Goal: Task Accomplishment & Management: Manage account settings

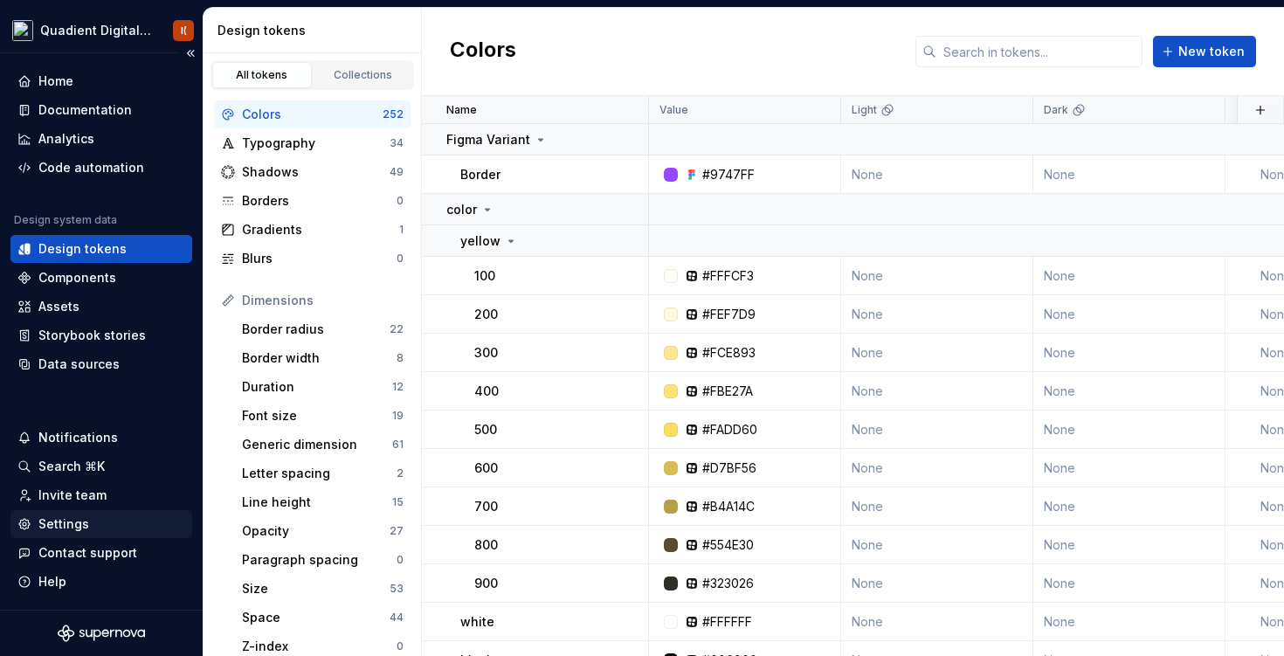
click at [65, 523] on div "Settings" at bounding box center [63, 523] width 51 height 17
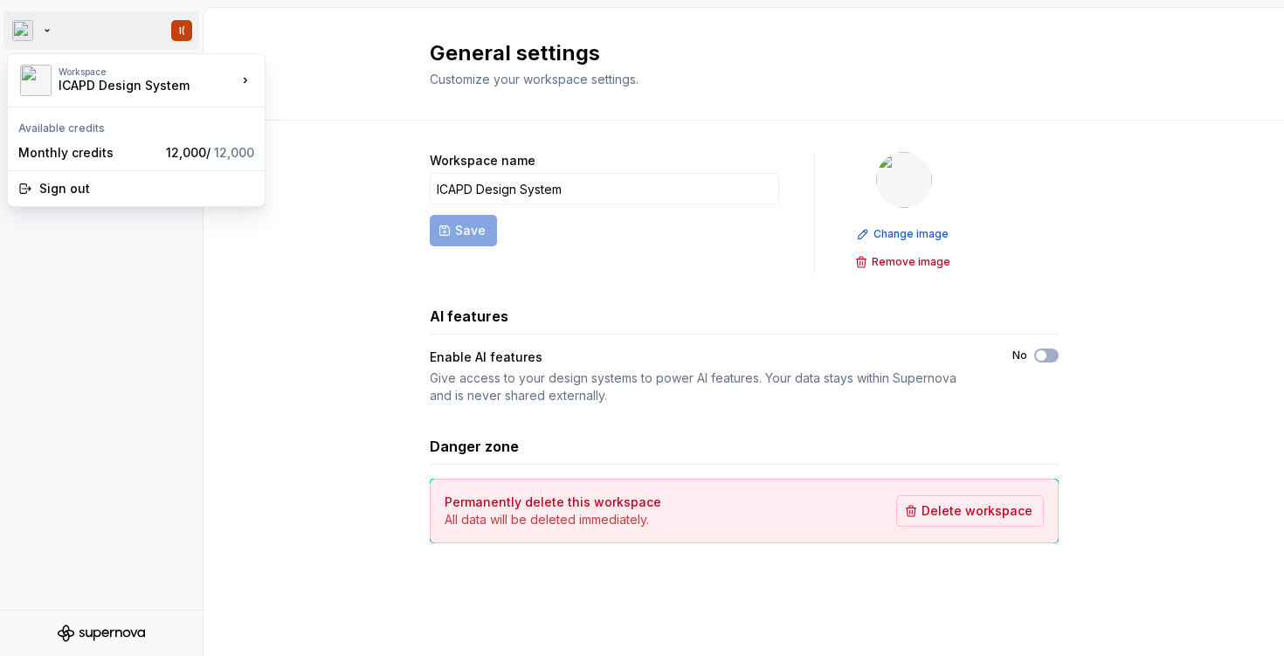
click at [53, 36] on html "I( Account Profile Workspace General Members General settings Customize your wo…" at bounding box center [642, 328] width 1284 height 656
click at [297, 231] on html "I( Account Profile Workspace General Members General settings Customize your wo…" at bounding box center [642, 328] width 1284 height 656
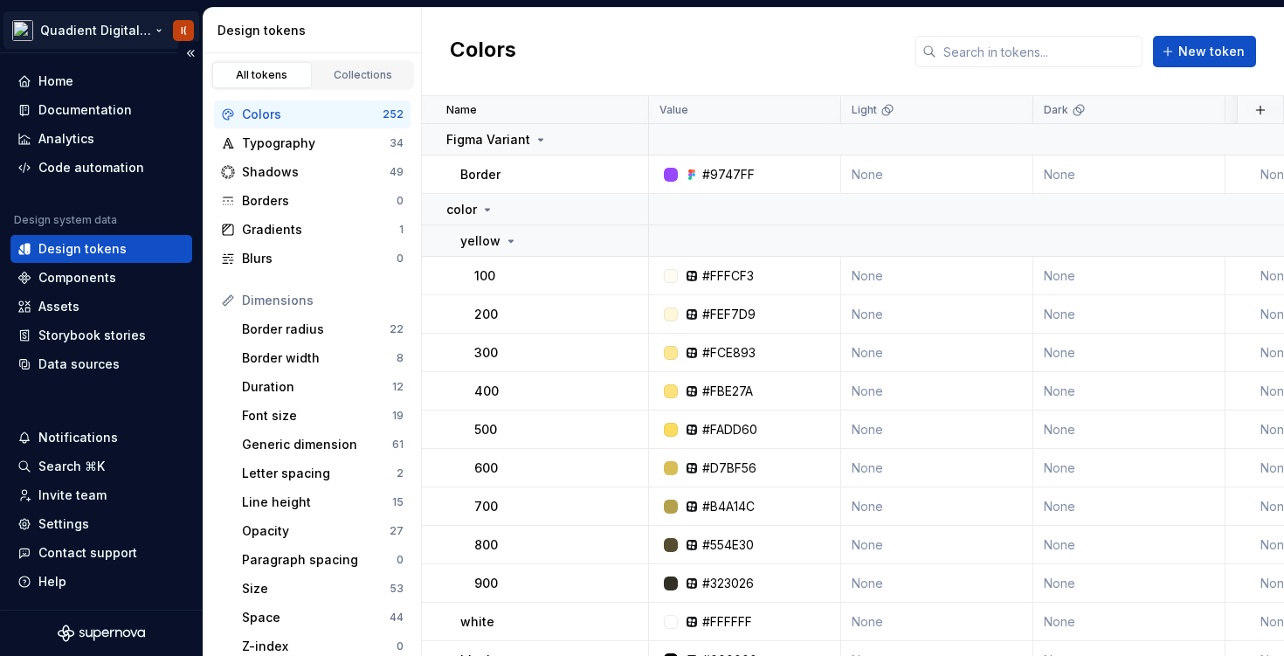
click at [115, 26] on html "Quadient Digital Design System I( Home Documentation Analytics Code automation …" at bounding box center [642, 328] width 1284 height 656
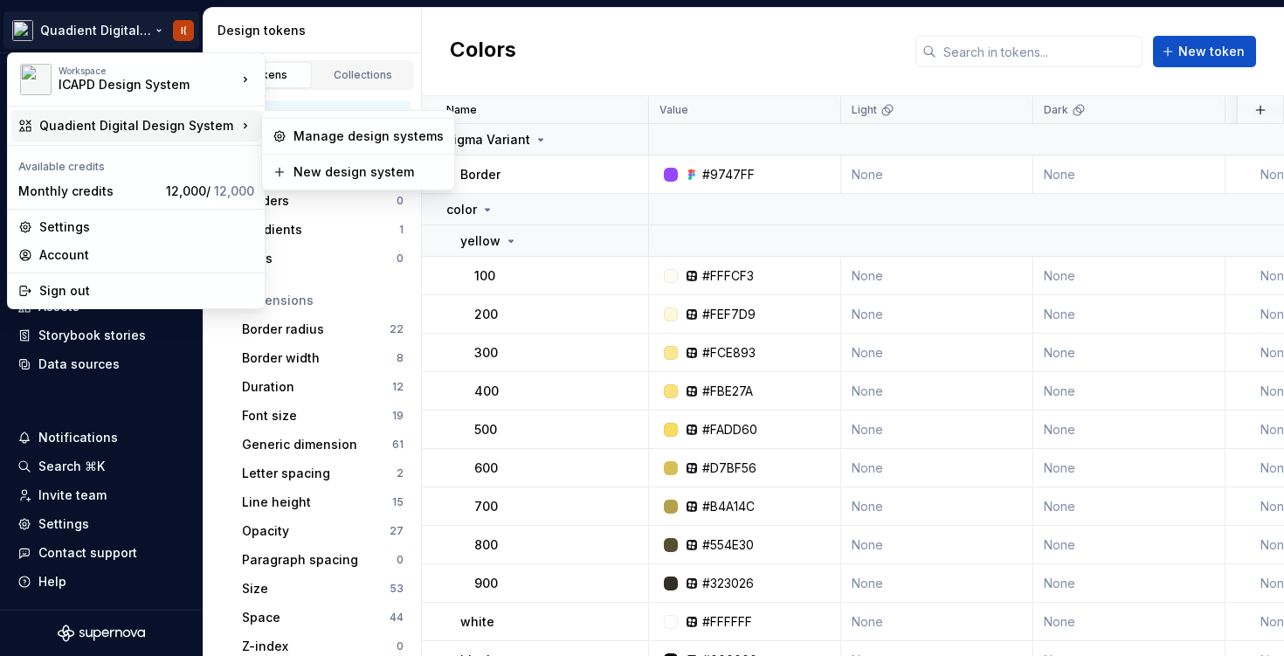
click at [215, 126] on div "Quadient Digital Design System" at bounding box center [137, 125] width 197 height 17
click at [245, 119] on icon at bounding box center [245, 125] width 17 height 17
click at [335, 135] on div "Manage design systems" at bounding box center [368, 136] width 150 height 17
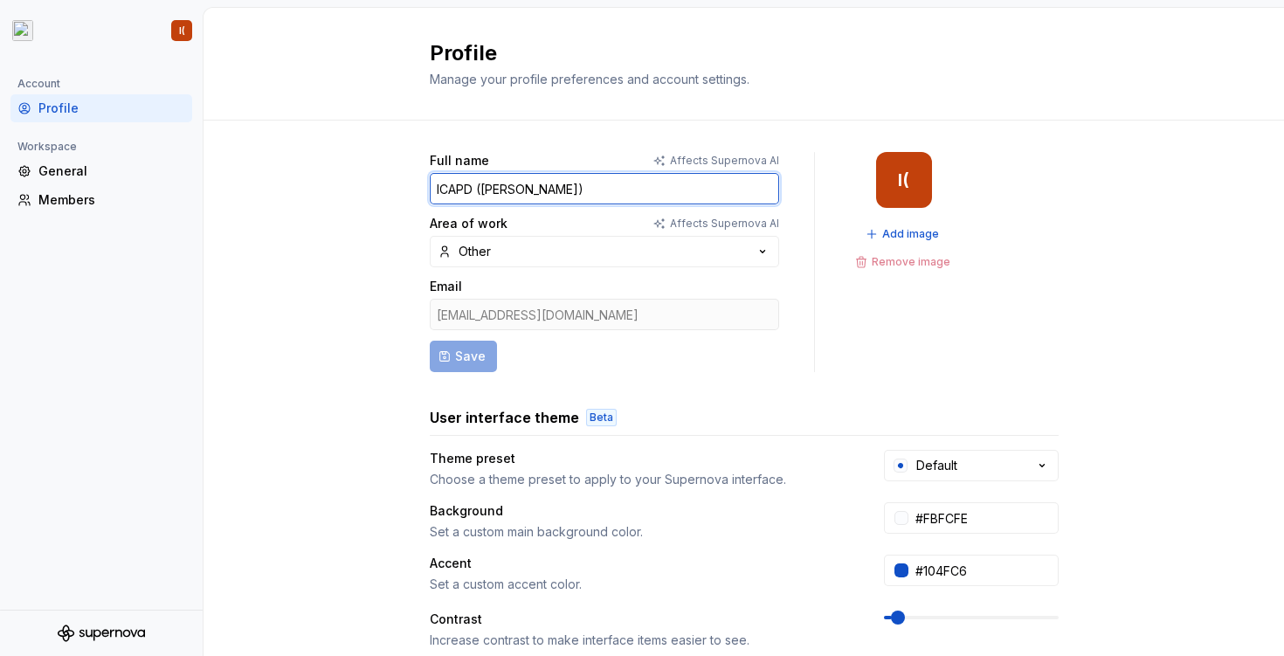
click at [453, 185] on input "ICAPD ([PERSON_NAME])" at bounding box center [604, 188] width 349 height 31
drag, startPoint x: 480, startPoint y: 186, endPoint x: 431, endPoint y: 184, distance: 48.9
click at [431, 184] on input "ICAPD ([PERSON_NAME])" at bounding box center [604, 188] width 349 height 31
type input "ICAPD ([PERSON_NAME])"
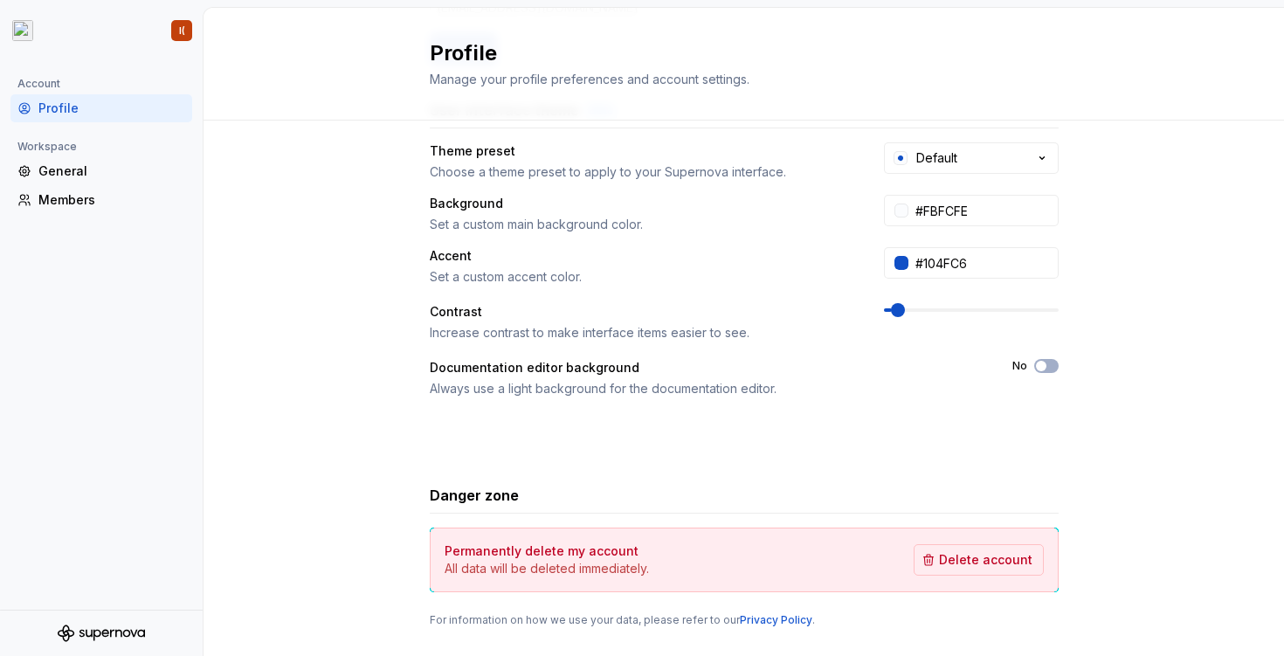
scroll to position [314, 0]
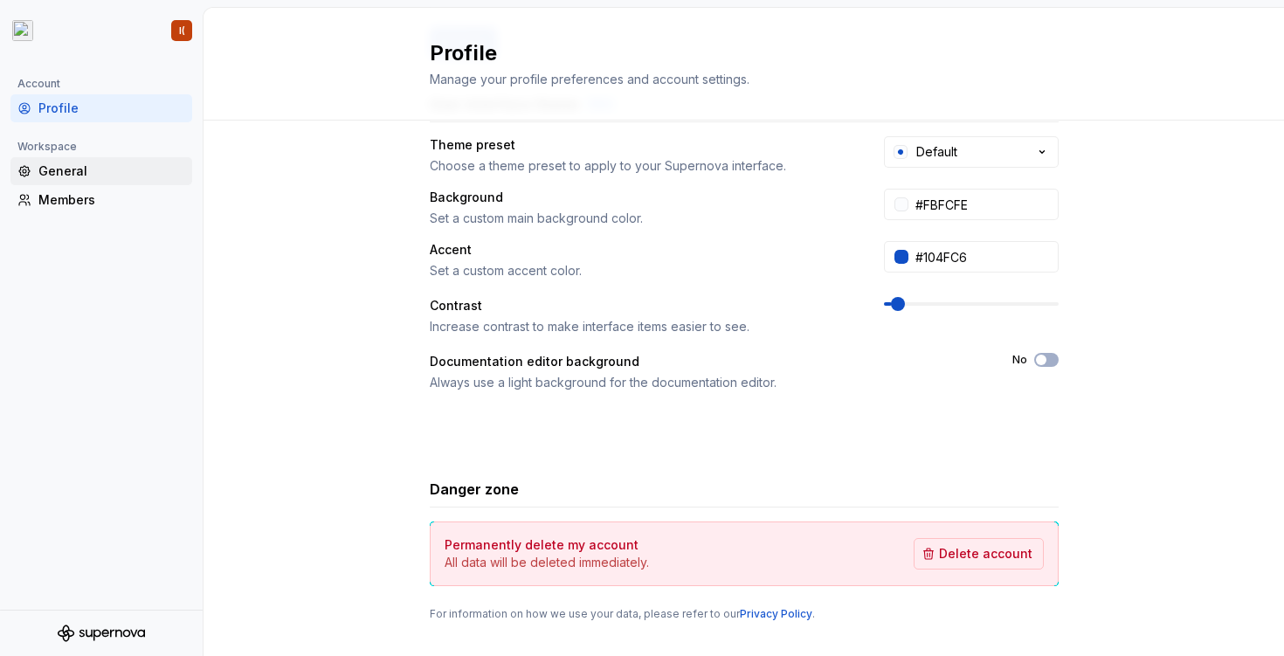
click at [87, 164] on div "General" at bounding box center [111, 170] width 147 height 17
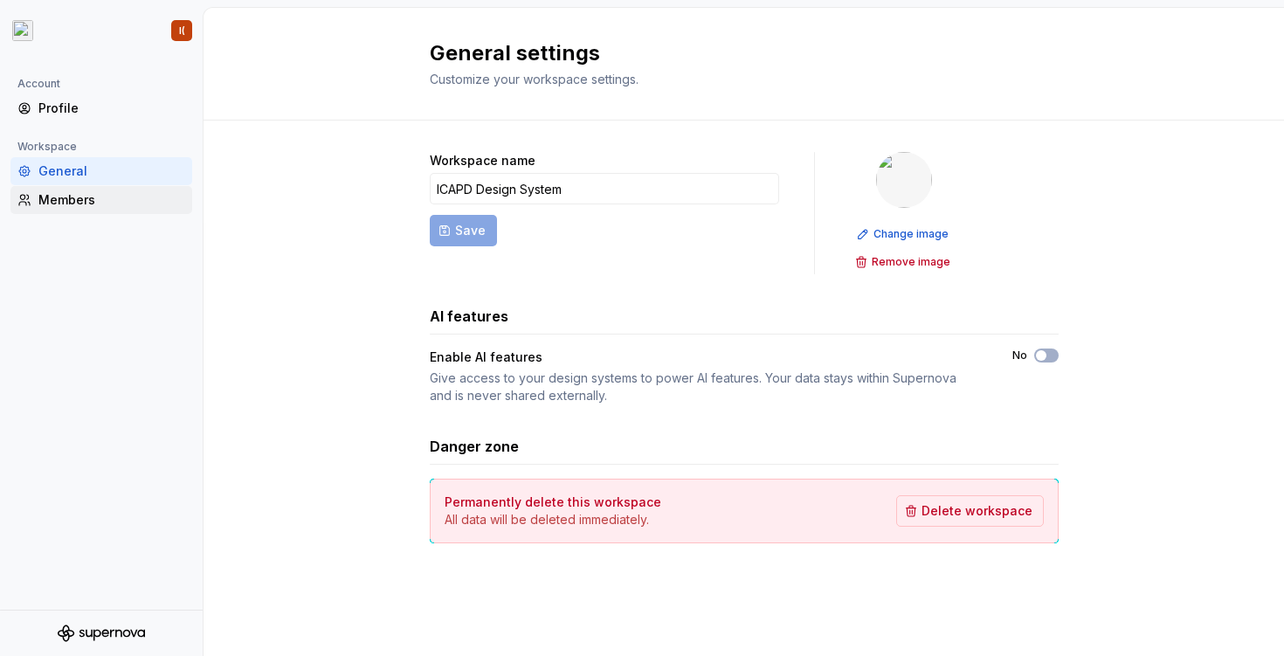
click at [71, 191] on div "Members" at bounding box center [111, 199] width 147 height 17
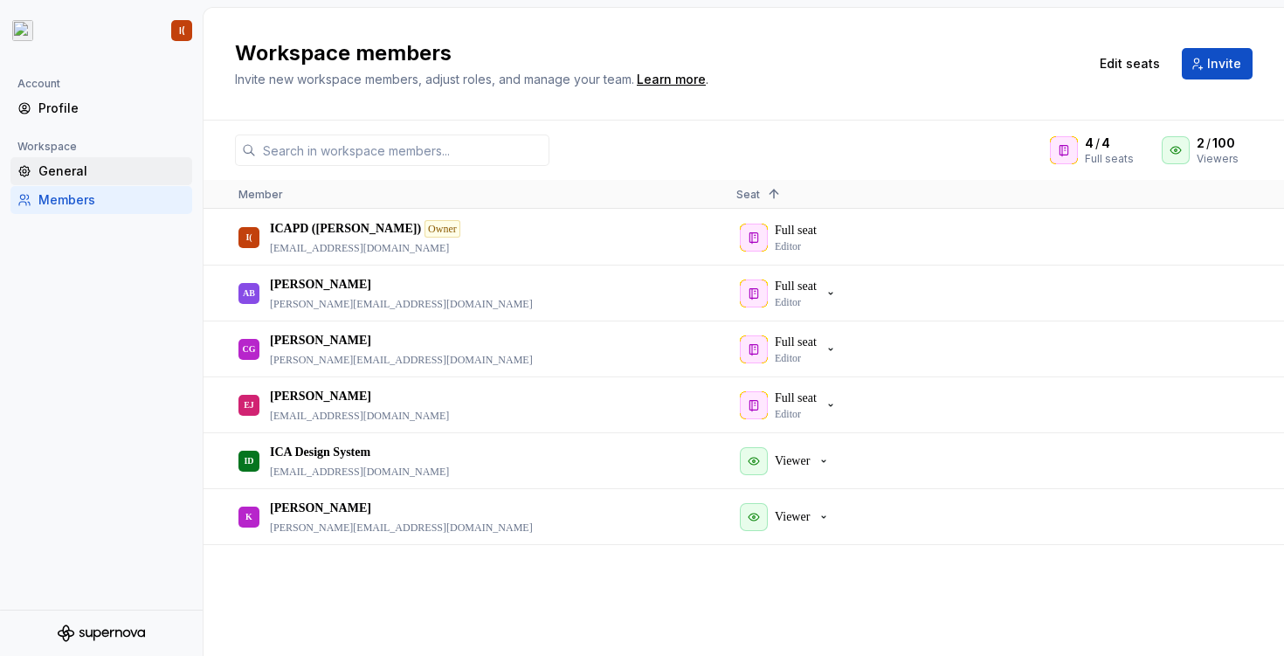
click at [135, 162] on div "General" at bounding box center [101, 171] width 182 height 28
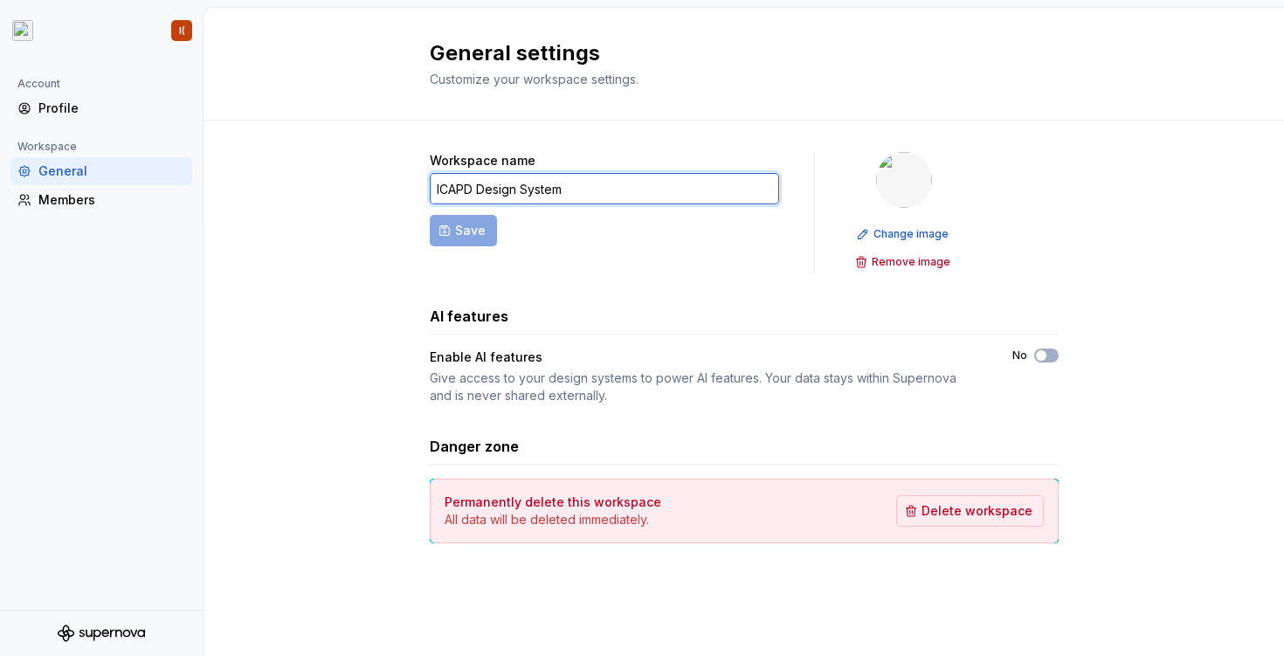
click at [667, 183] on input "ICAPD Design System" at bounding box center [604, 188] width 349 height 31
click at [597, 376] on div "Give access to your design systems to power AI features. Your data stays within…" at bounding box center [705, 386] width 551 height 35
click at [905, 188] on img at bounding box center [904, 180] width 56 height 56
click at [245, 152] on div "Workspace name ICAPD Design System Save Change image Remove image AI features E…" at bounding box center [744, 365] width 1080 height 489
click at [57, 107] on div "Profile" at bounding box center [111, 108] width 147 height 17
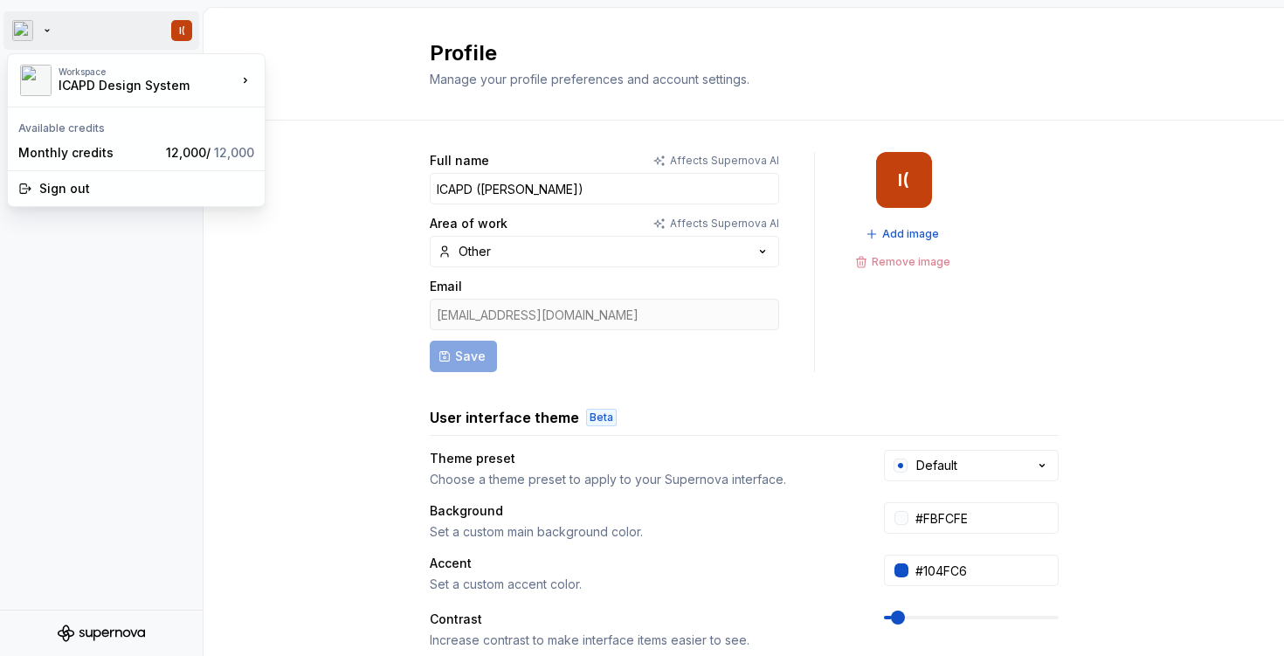
click at [48, 31] on html "I( Account Profile Workspace General Members Profile Manage your profile prefer…" at bounding box center [642, 328] width 1284 height 656
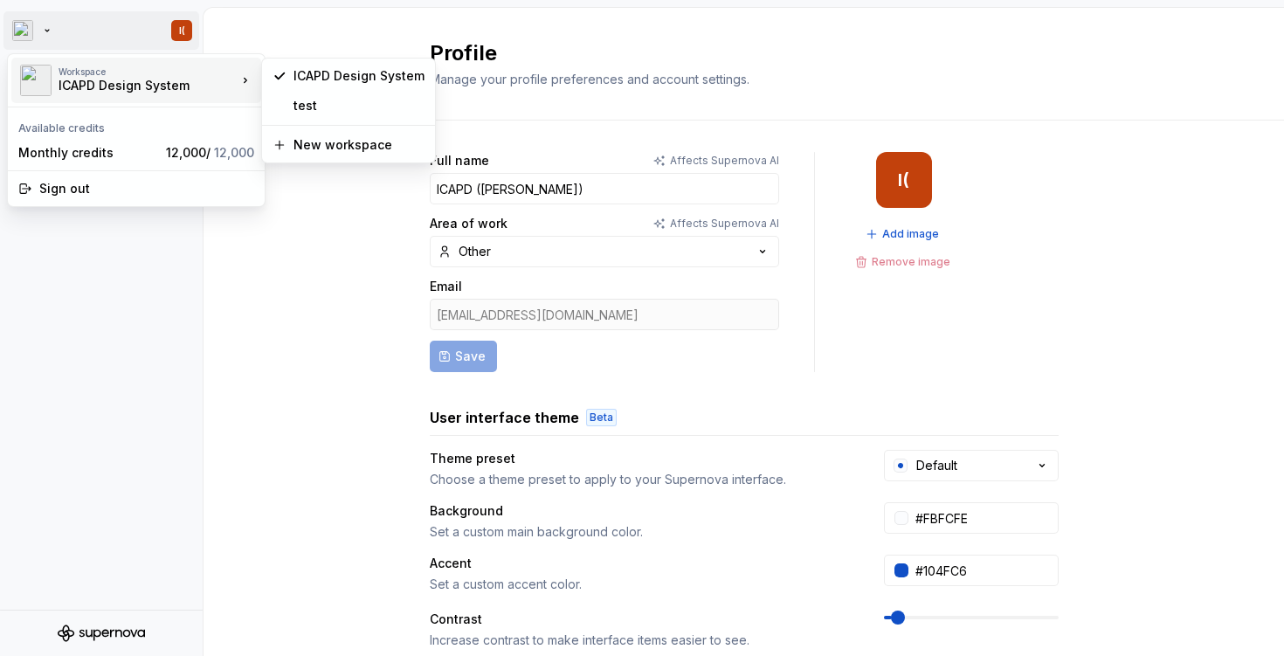
click at [191, 81] on div "ICAPD Design System" at bounding box center [133, 85] width 148 height 17
click at [239, 82] on icon at bounding box center [245, 80] width 17 height 17
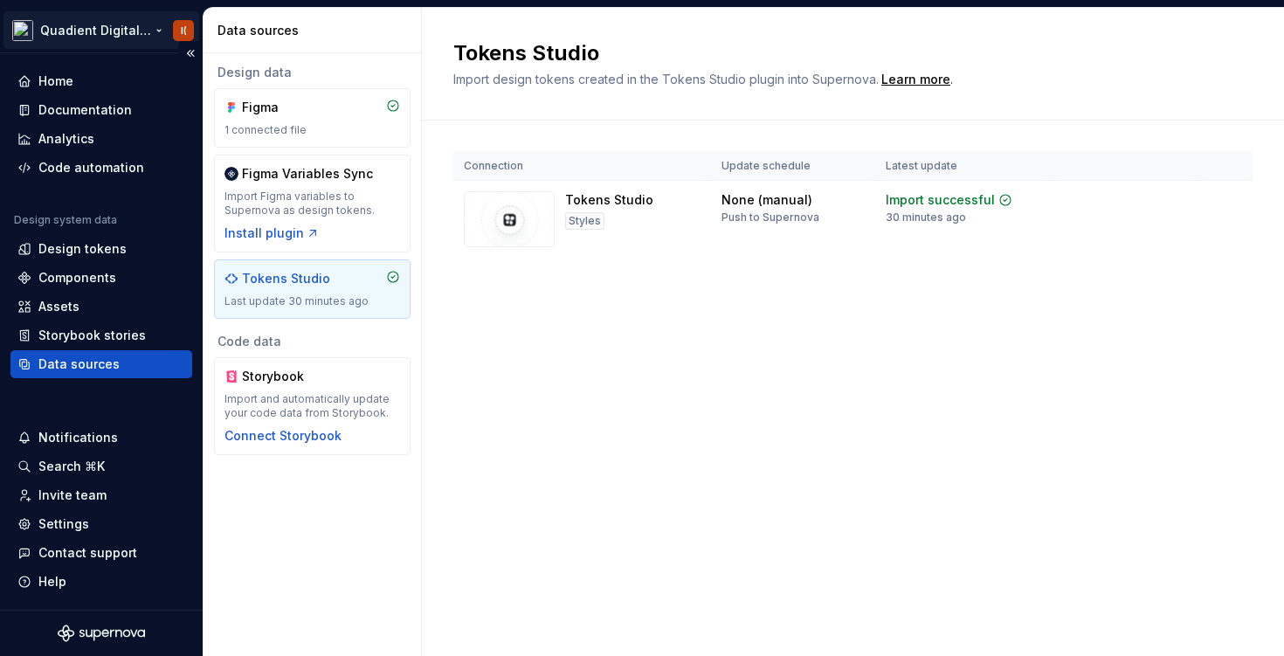
click at [121, 30] on html "Quadient Digital Design System I( Home Documentation Analytics Code automation …" at bounding box center [642, 328] width 1284 height 656
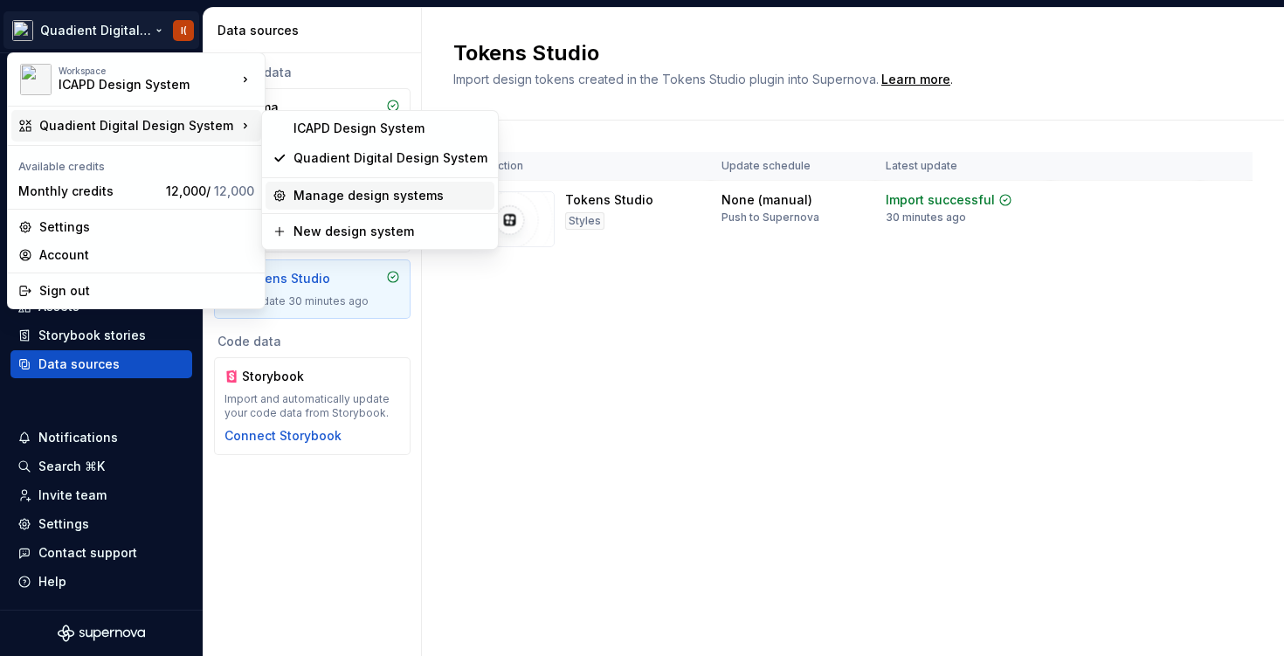
click at [349, 198] on div "Manage design systems" at bounding box center [390, 195] width 194 height 17
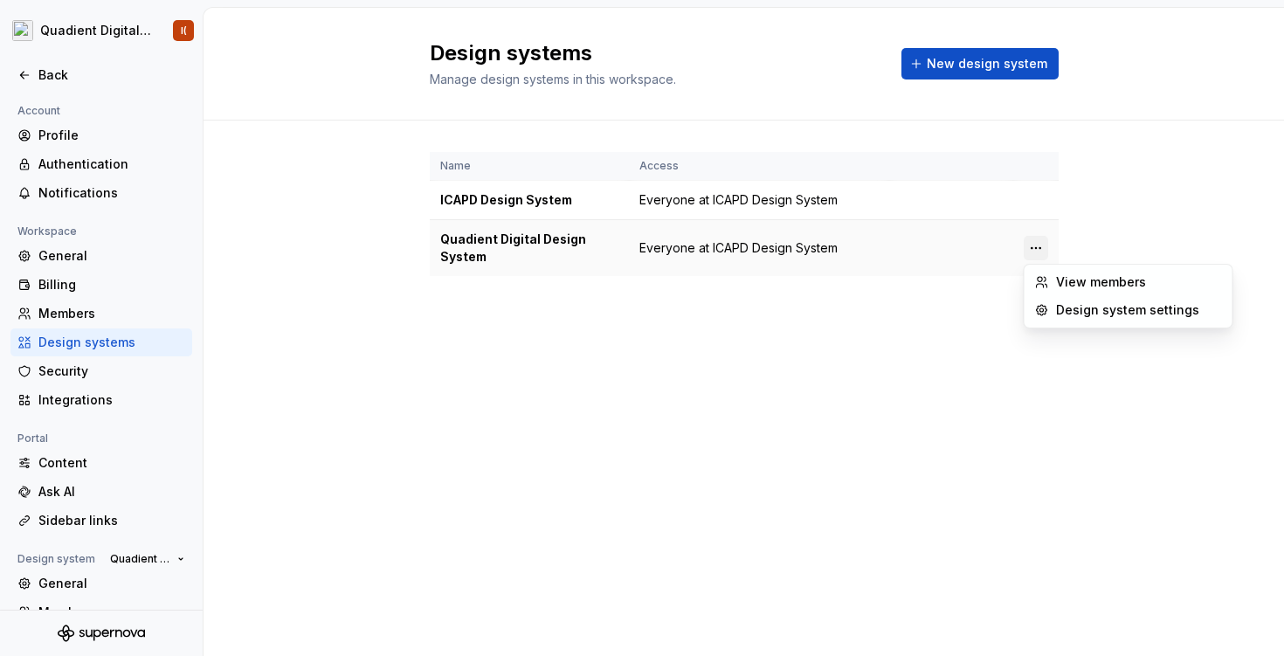
click at [1037, 248] on html "Quadient Digital Design System I( Back Account Profile Authentication Notificat…" at bounding box center [642, 328] width 1284 height 656
click at [1094, 319] on div "Design system settings" at bounding box center [1128, 310] width 201 height 28
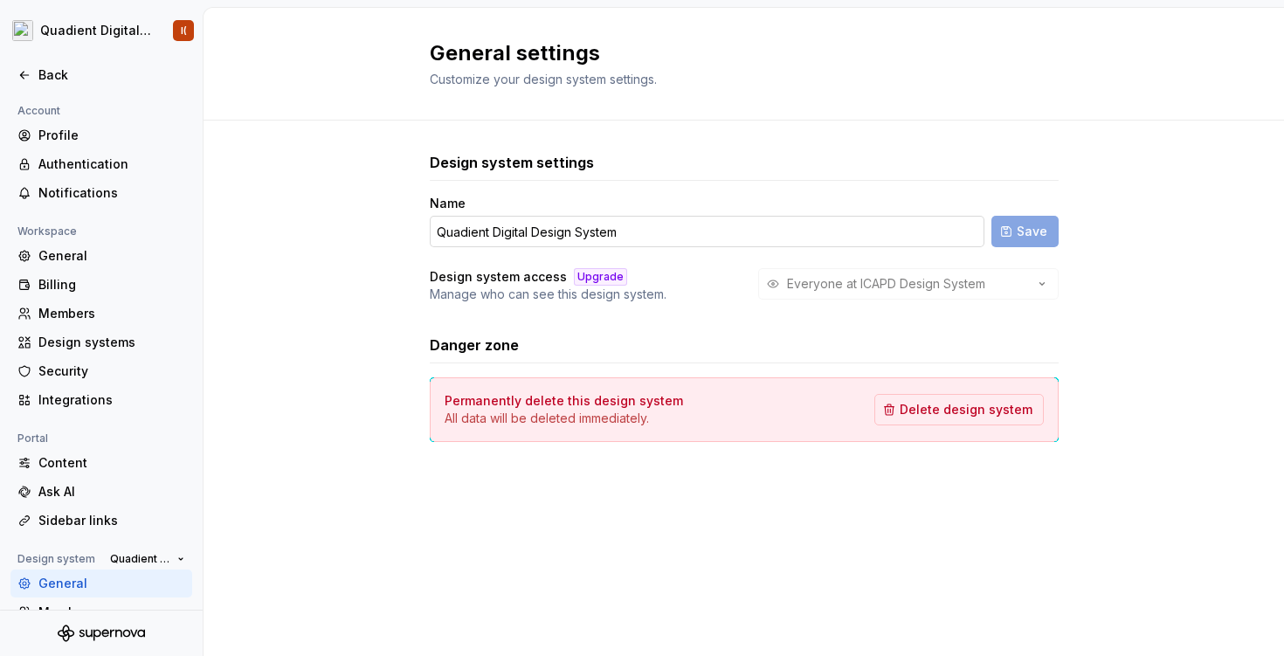
click at [736, 232] on input "Quadient Digital Design System" at bounding box center [707, 231] width 555 height 31
click at [28, 75] on icon at bounding box center [24, 75] width 8 height 7
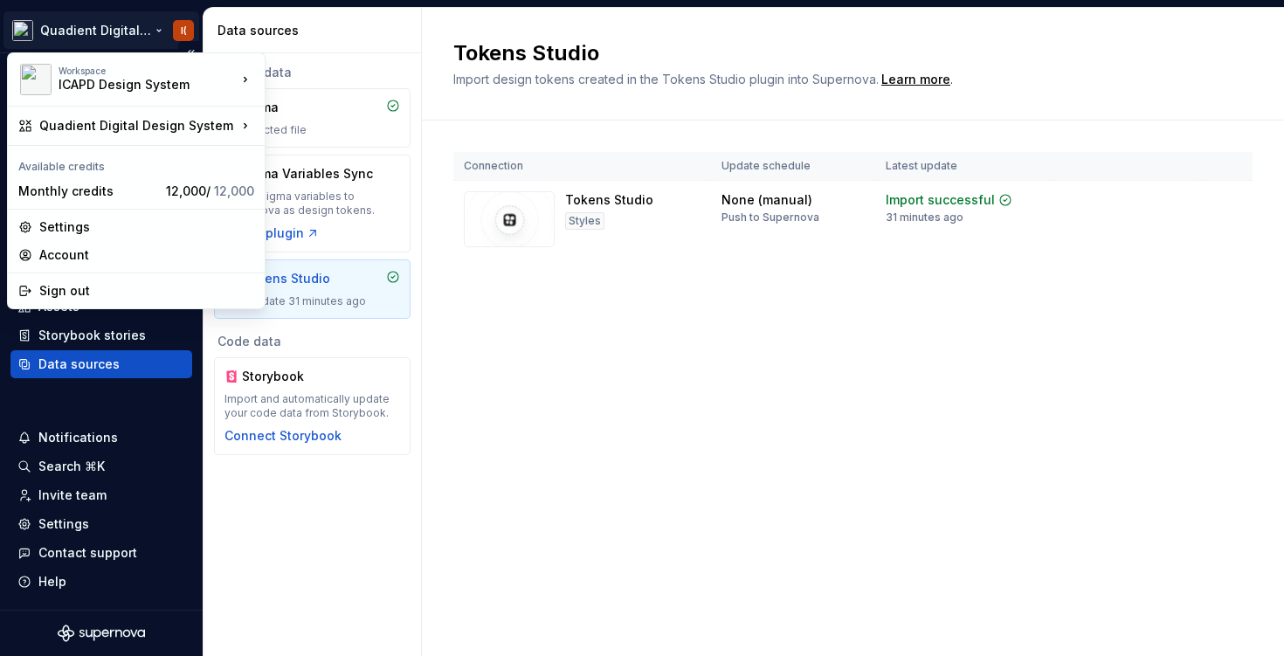
click at [121, 29] on html "Quadient Digital Design System I( Home Documentation Analytics Code automation …" at bounding box center [642, 328] width 1284 height 656
